Goal: Task Accomplishment & Management: Manage account settings

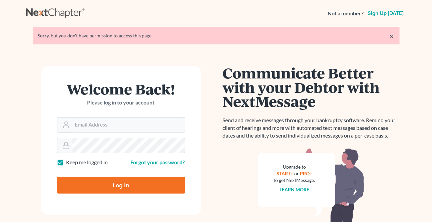
type input "kwilliams@klplawfirm.net"
click at [115, 187] on input "Log In" at bounding box center [121, 185] width 128 height 17
type input "Thinking..."
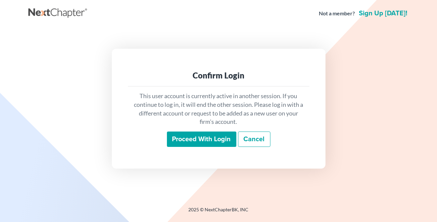
click at [206, 141] on input "Proceed with login" at bounding box center [201, 138] width 69 height 15
